Goal: Book appointment/travel/reservation

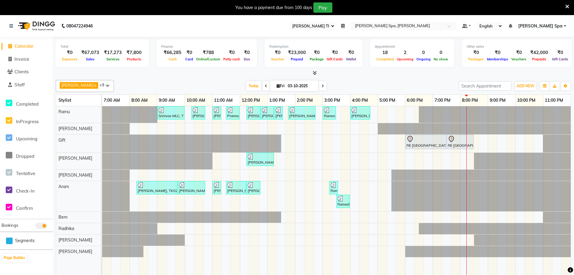
select select "100"
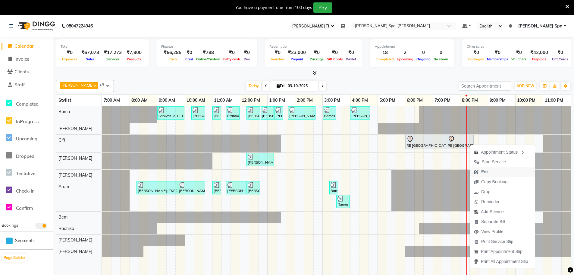
click at [485, 172] on span "Edit" at bounding box center [485, 172] width 7 height 6
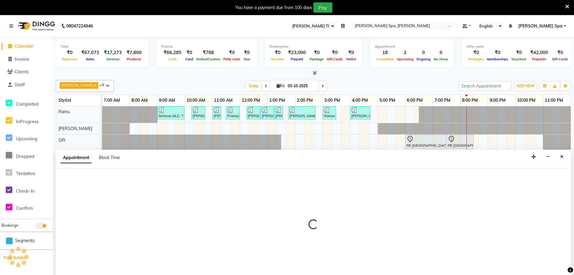
scroll to position [15, 0]
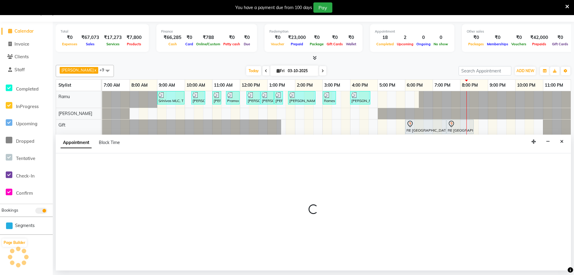
select select "tentative"
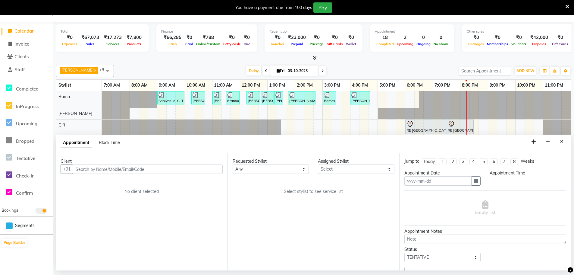
type input "03-10-2025"
select select "1080"
select select "84955"
select select "4302"
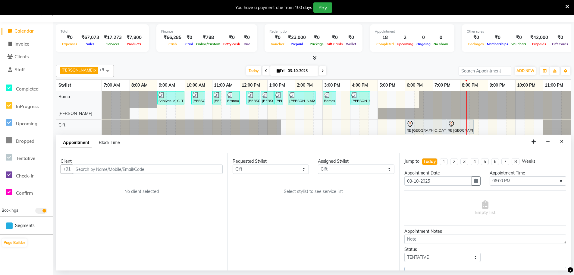
select select "4302"
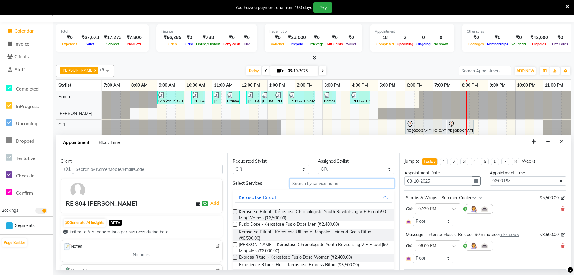
click at [333, 184] on input "text" at bounding box center [342, 182] width 105 height 9
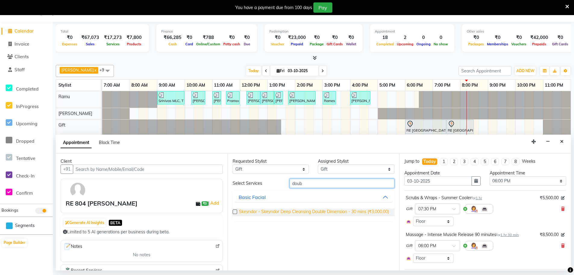
type input "doub"
click at [315, 216] on span "Skeyndor - Skeyndor Deep Cleansing Double Dimension - 30 mins (₹3,000.00)" at bounding box center [314, 212] width 150 height 8
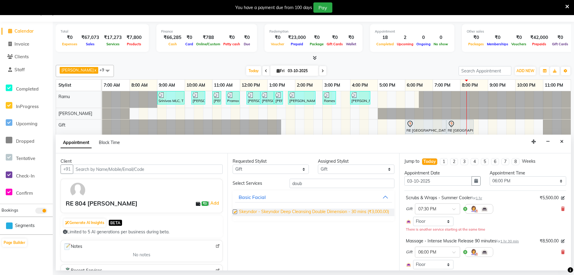
checkbox input "false"
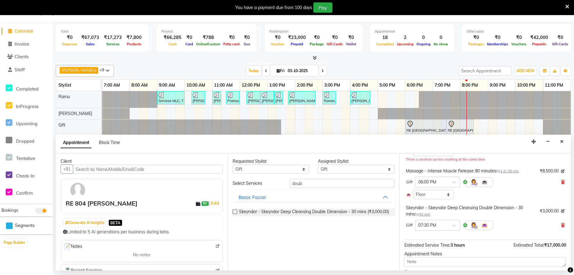
scroll to position [105, 0]
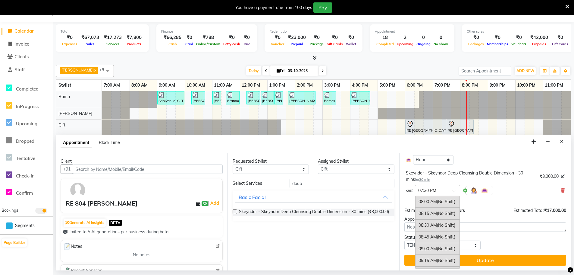
click at [456, 191] on span at bounding box center [457, 192] width 8 height 6
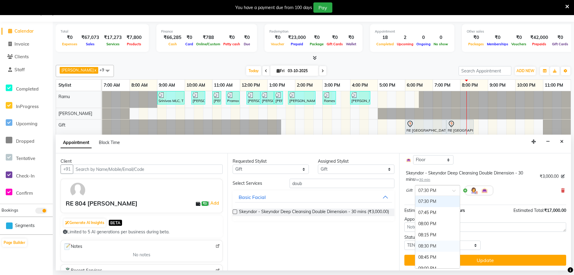
click at [428, 244] on div "08:30 PM" at bounding box center [437, 245] width 45 height 11
click at [467, 263] on button "Update" at bounding box center [486, 259] width 162 height 11
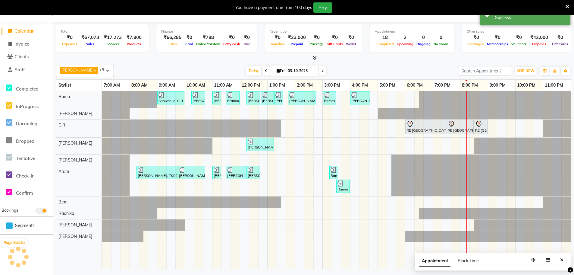
scroll to position [0, 0]
